Goal: Task Accomplishment & Management: Use online tool/utility

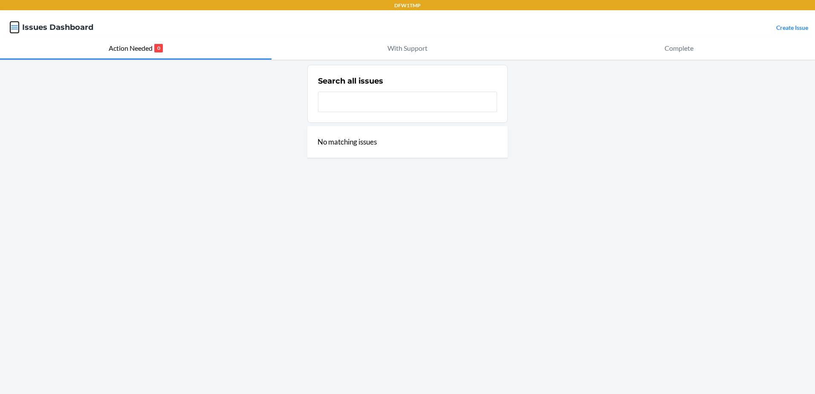
click at [12, 27] on icon "button" at bounding box center [14, 27] width 7 height 4
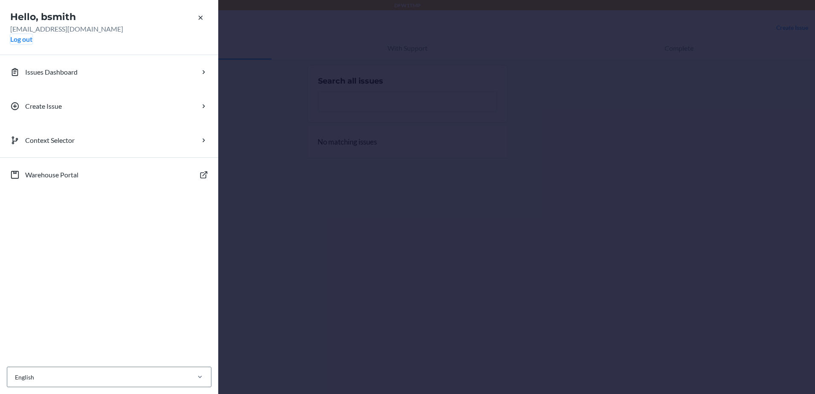
click at [16, 43] on button "Log out" at bounding box center [21, 39] width 22 height 10
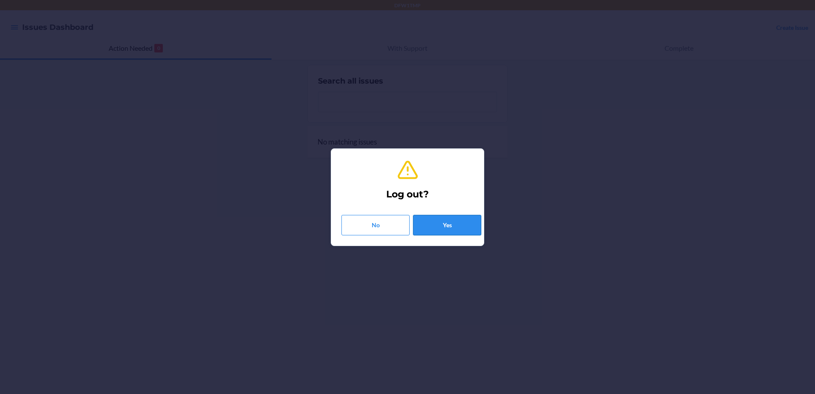
click at [450, 224] on button "Yes" at bounding box center [447, 225] width 68 height 20
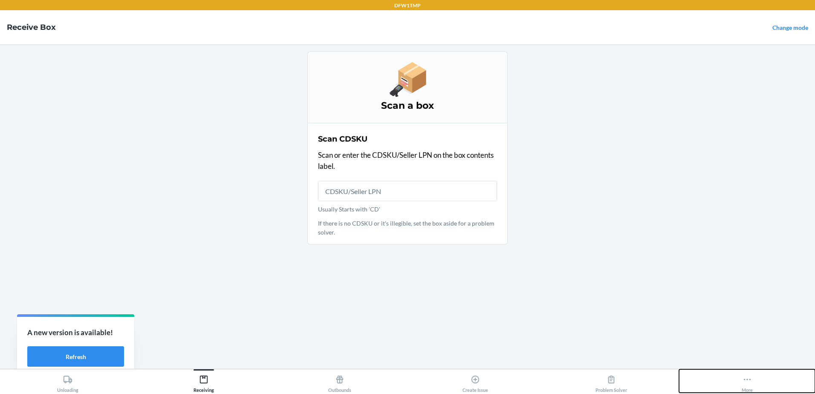
click at [750, 380] on icon at bounding box center [746, 379] width 9 height 9
